Goal: Task Accomplishment & Management: Manage account settings

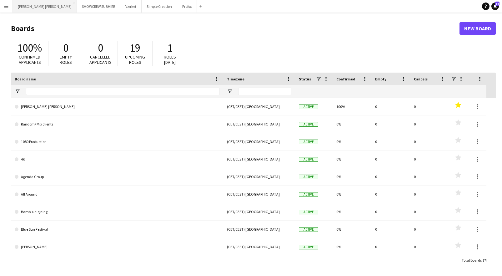
click at [29, 5] on button "[PERSON_NAME] [PERSON_NAME] Close" at bounding box center [45, 6] width 64 height 12
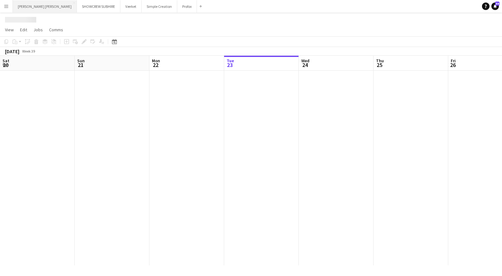
scroll to position [0, 149]
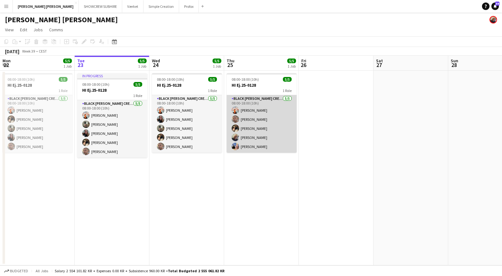
drag, startPoint x: 266, startPoint y: 147, endPoint x: 250, endPoint y: 147, distance: 16.6
click at [250, 147] on app-card-role "Black [PERSON_NAME] ([PERSON_NAME]) [DATE] 08:00-18:00 (10h) [PERSON_NAME] [PER…" at bounding box center [262, 124] width 70 height 58
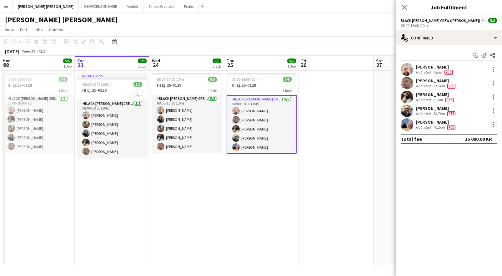
click at [496, 124] on div at bounding box center [494, 125] width 8 height 8
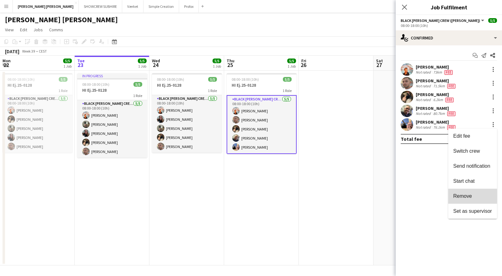
click at [470, 194] on span "Remove" at bounding box center [462, 195] width 19 height 5
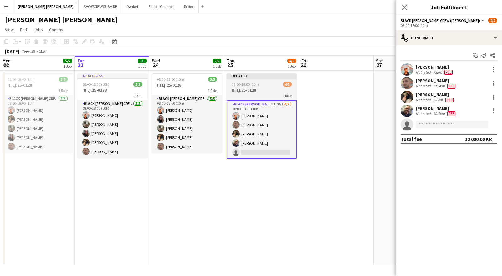
click at [275, 90] on h3 "HI Ej.25-0128" at bounding box center [262, 90] width 70 height 6
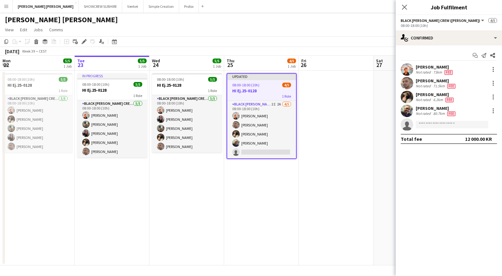
click at [270, 91] on h3 "HI Ej.25-0128" at bounding box center [261, 91] width 69 height 6
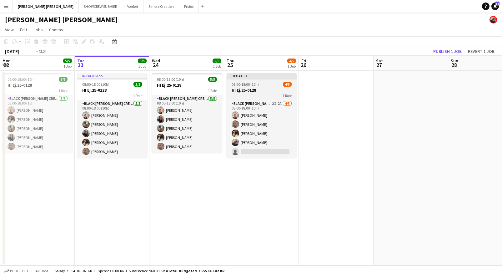
scroll to position [0, 149]
click at [267, 94] on div "1 Role" at bounding box center [262, 95] width 70 height 5
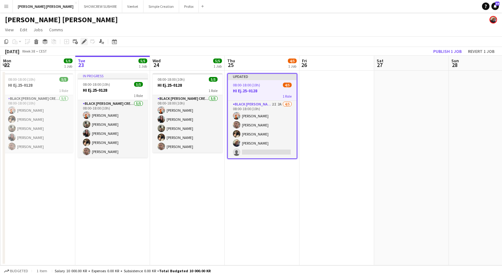
click at [87, 44] on div "Edit" at bounding box center [84, 42] width 8 height 8
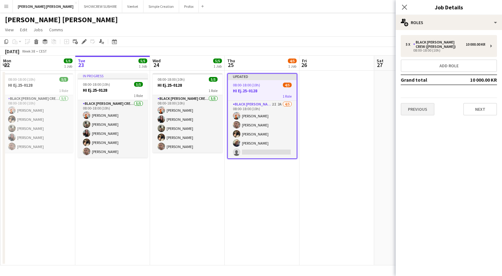
click at [415, 105] on button "Previous" at bounding box center [418, 109] width 34 height 13
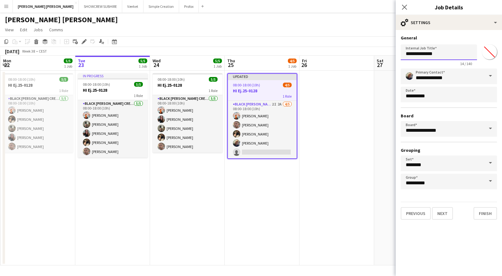
click at [461, 58] on input "**********" at bounding box center [439, 52] width 76 height 16
type input "**********"
click at [483, 210] on button "Finish" at bounding box center [485, 213] width 23 height 13
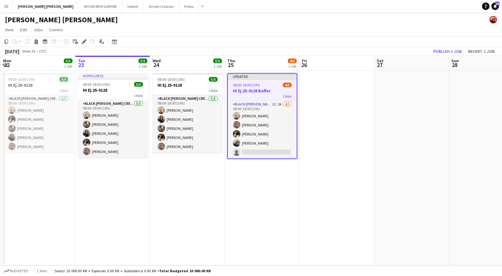
click at [453, 49] on button "Publish 1 job" at bounding box center [447, 51] width 33 height 8
